Goal: Use online tool/utility: Utilize a website feature to perform a specific function

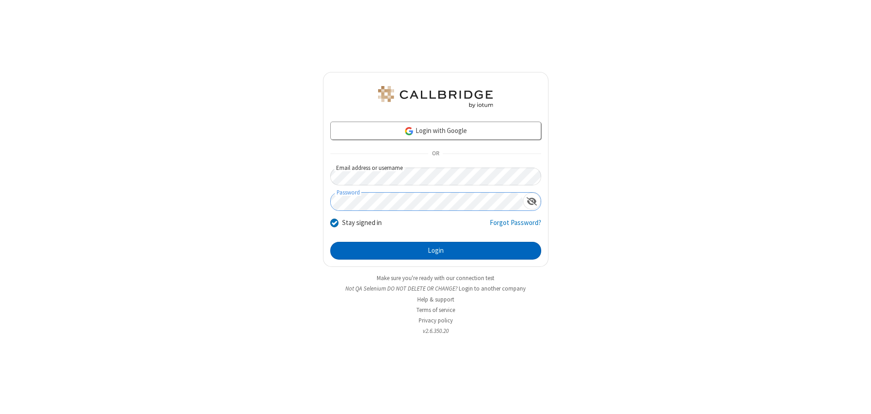
click at [436, 251] on button "Login" at bounding box center [435, 251] width 211 height 18
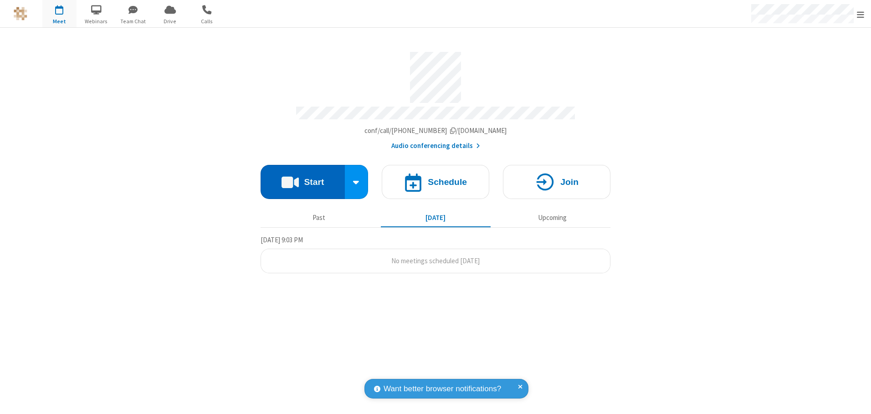
click at [303, 179] on button "Start" at bounding box center [303, 182] width 84 height 34
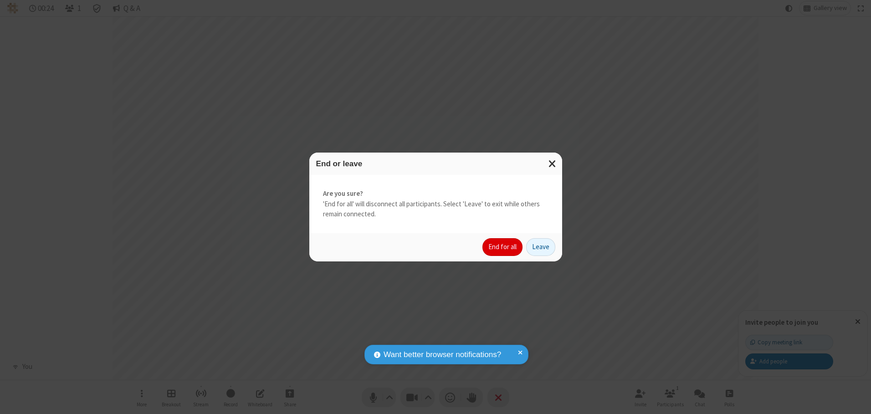
click at [503, 247] on button "End for all" at bounding box center [503, 247] width 40 height 18
